Goal: Task Accomplishment & Management: Use online tool/utility

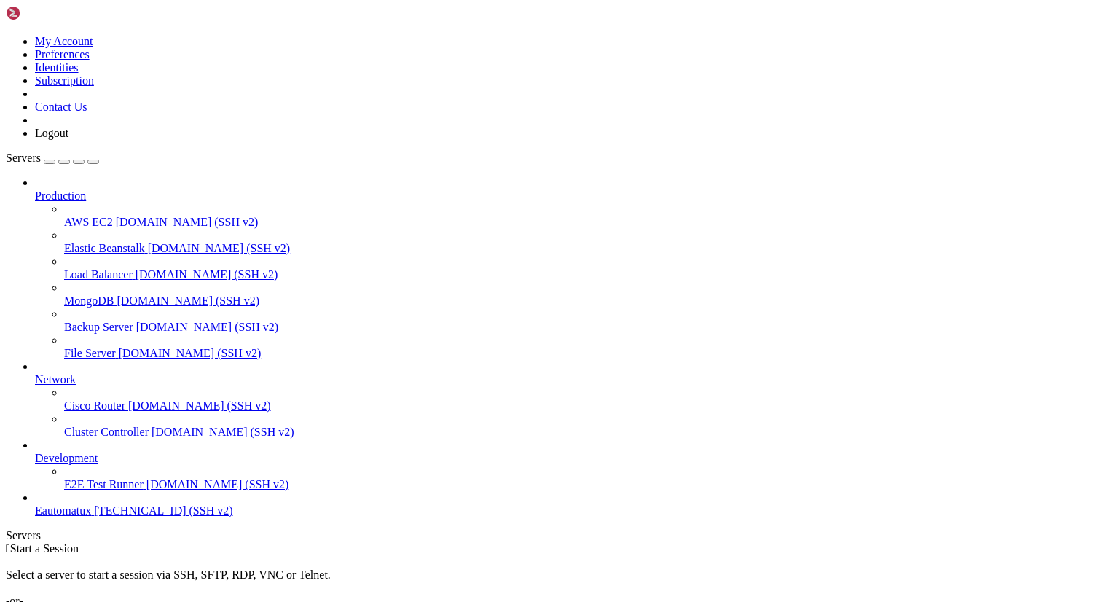
click at [91, 516] on span "Eautomatux" at bounding box center [63, 510] width 56 height 12
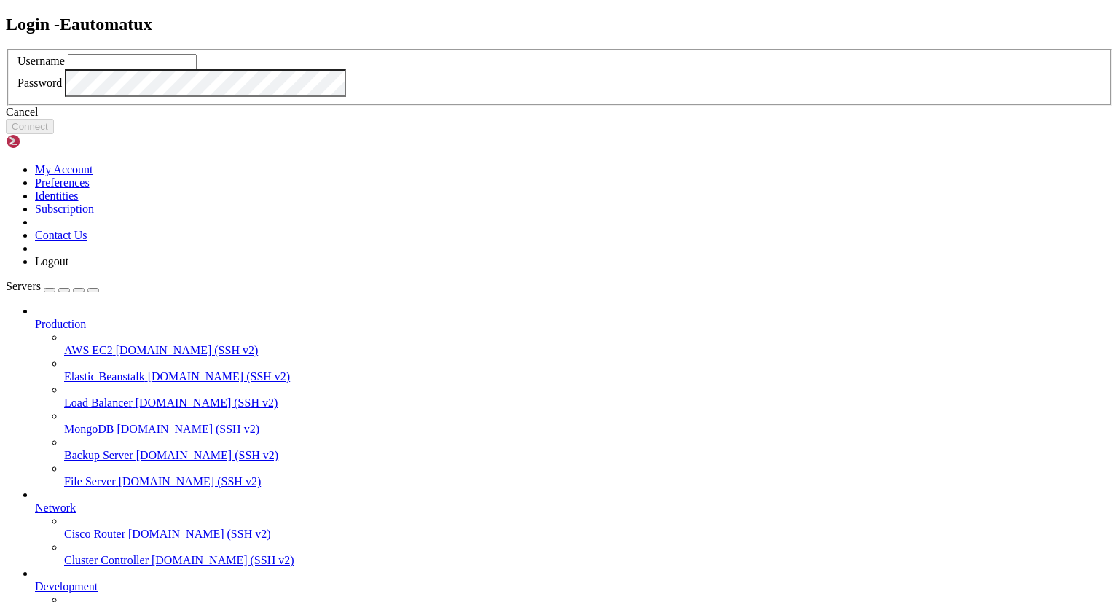
type input "leca"
click at [54, 134] on button "Connect" at bounding box center [30, 126] width 48 height 15
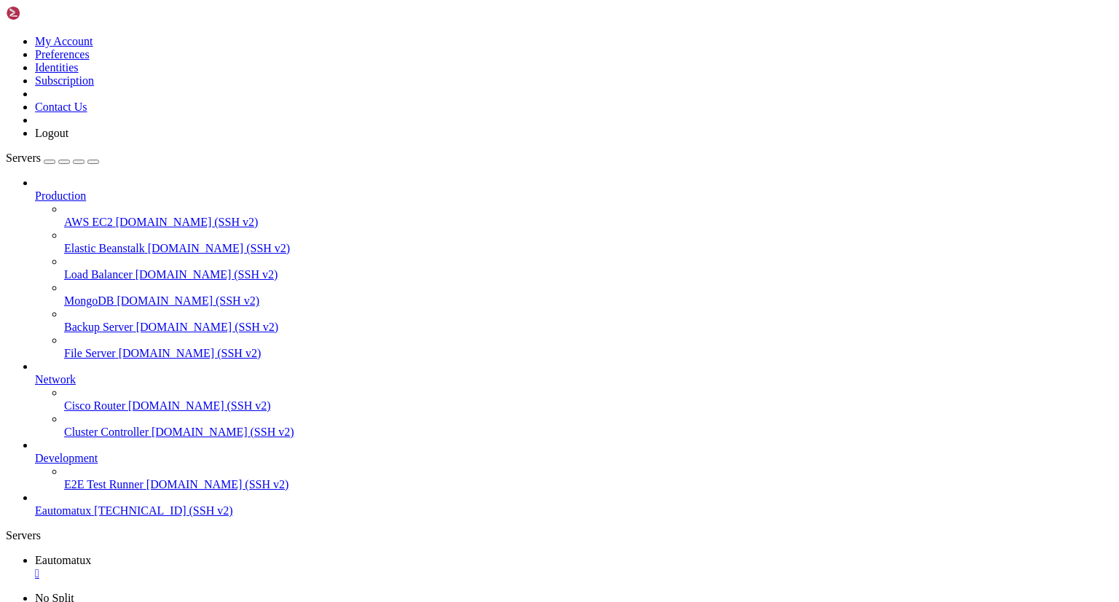
scroll to position [4235, 0]
drag, startPoint x: 55, startPoint y: 1269, endPoint x: 538, endPoint y: 1272, distance: 483.7
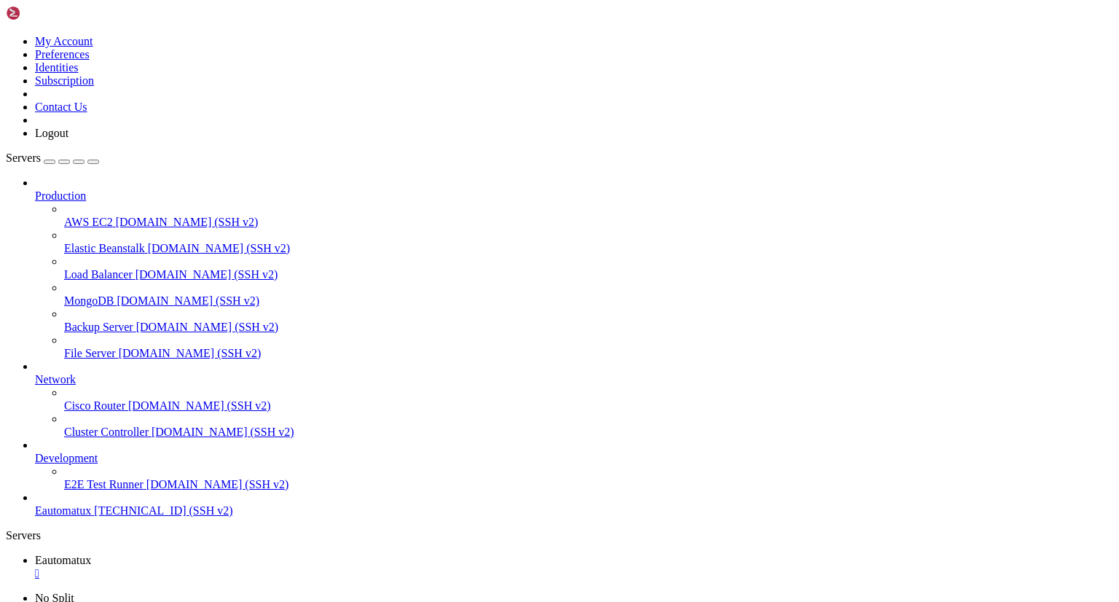
scroll to position [13349, 0]
drag, startPoint x: 337, startPoint y: 1033, endPoint x: 228, endPoint y: 1074, distance: 116.9
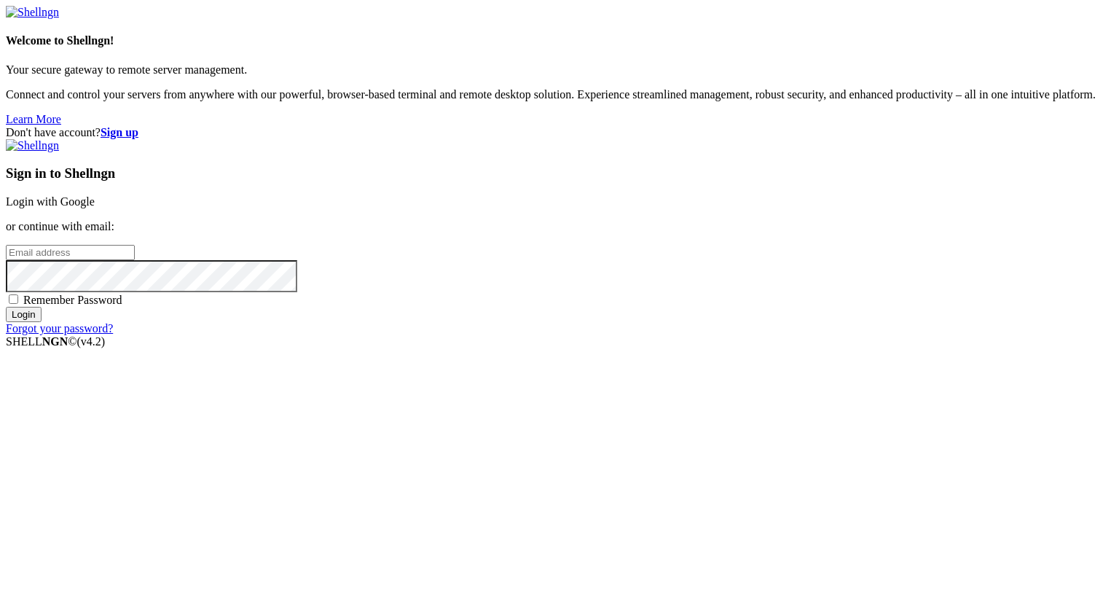
click at [95, 208] on link "Login with Google" at bounding box center [50, 201] width 89 height 12
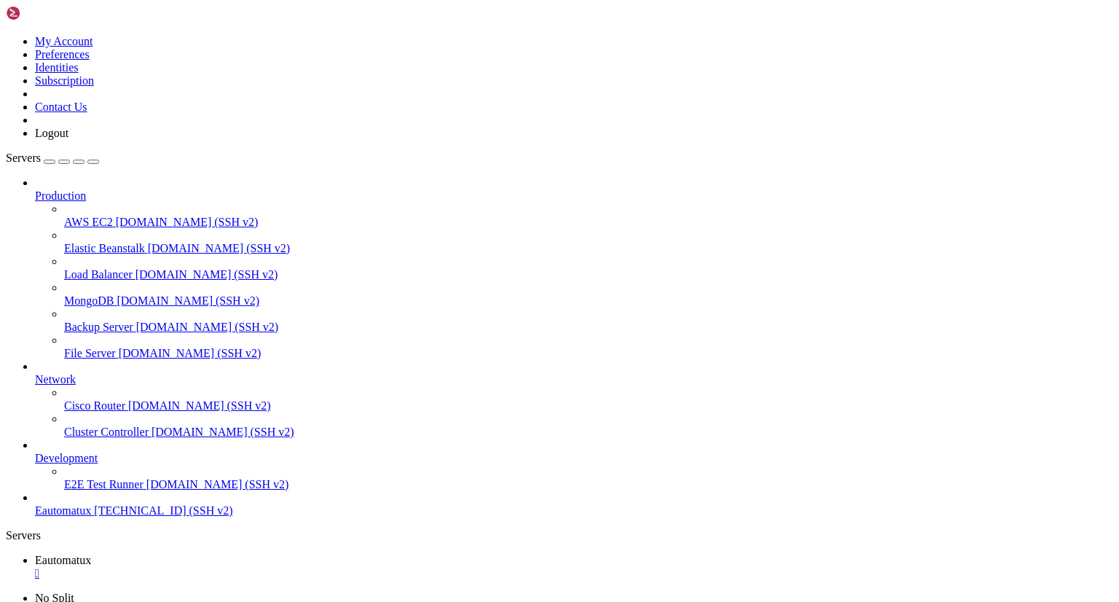
scroll to position [119673, 0]
click at [91, 516] on span "Eautomatux" at bounding box center [63, 510] width 56 height 12
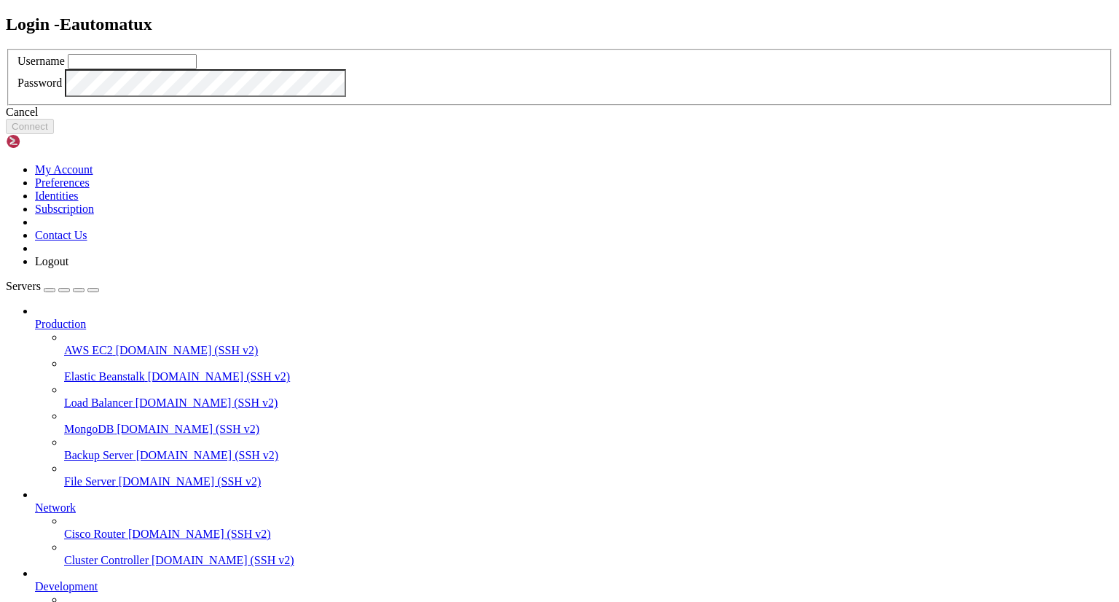
type input "leca"
click at [54, 134] on button "Connect" at bounding box center [30, 126] width 48 height 15
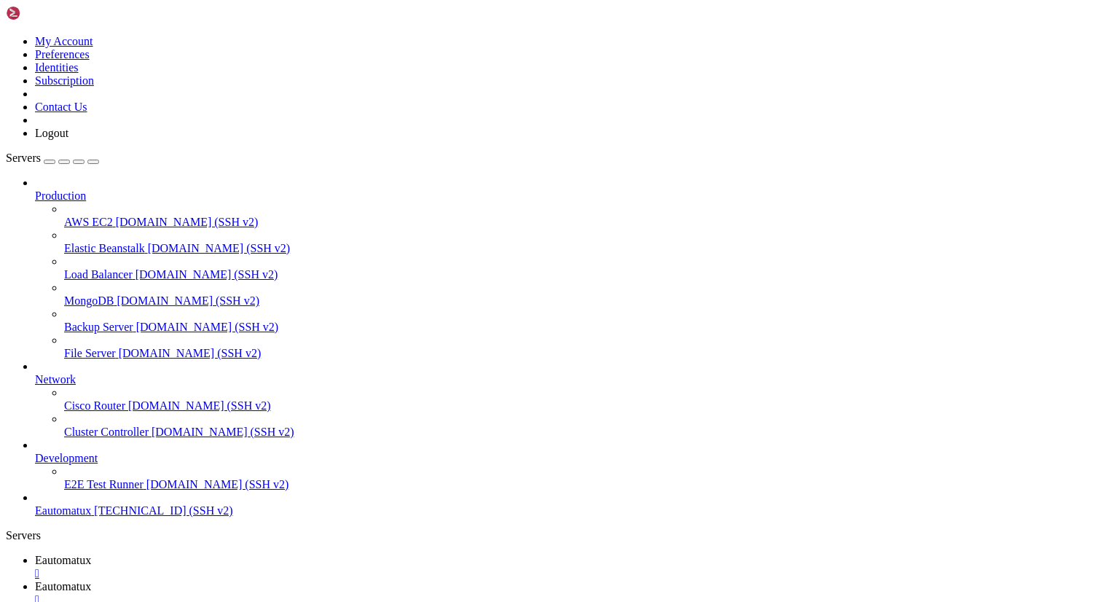
click at [64, 281] on div at bounding box center [588, 287] width 1049 height 13
click at [6, 35] on icon at bounding box center [6, 35] width 0 height 0
click at [68, 139] on link "Logout" at bounding box center [52, 133] width 34 height 12
